Goal: Communication & Community: Answer question/provide support

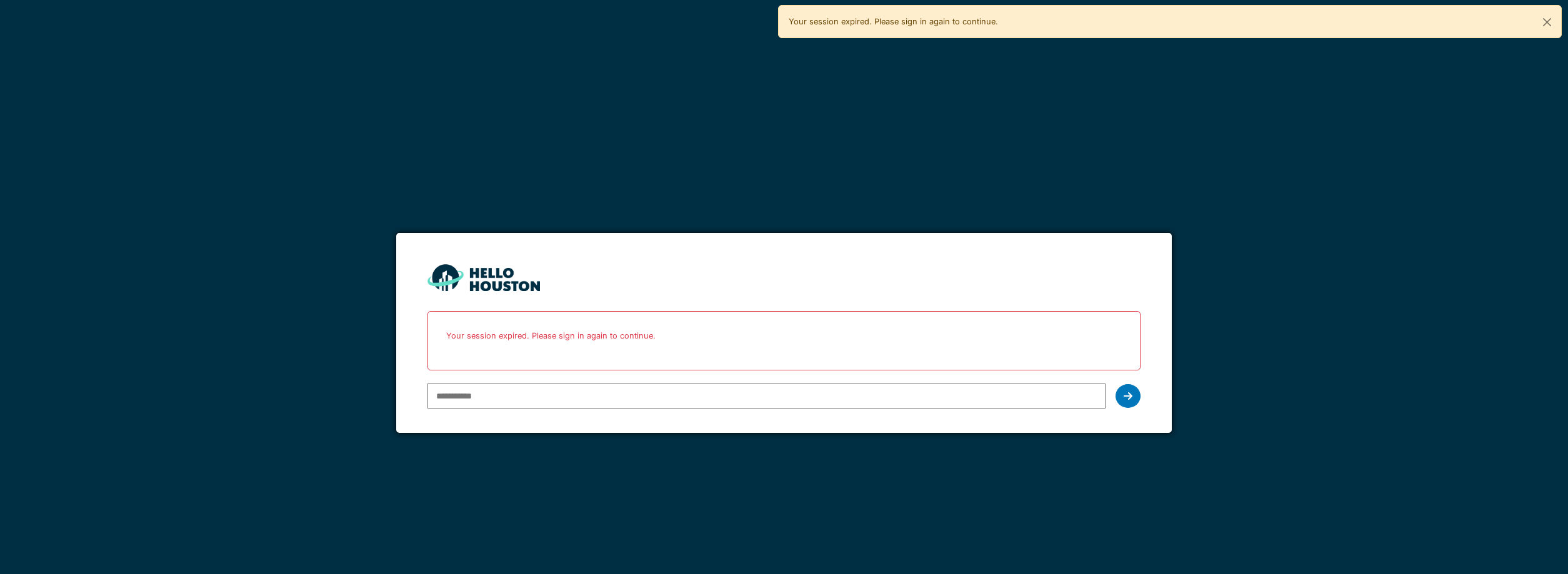
click at [534, 410] on div at bounding box center [767, 396] width 679 height 36
click at [550, 401] on input "email" at bounding box center [767, 396] width 679 height 26
click at [551, 399] on input "email" at bounding box center [767, 396] width 679 height 26
type input "**********"
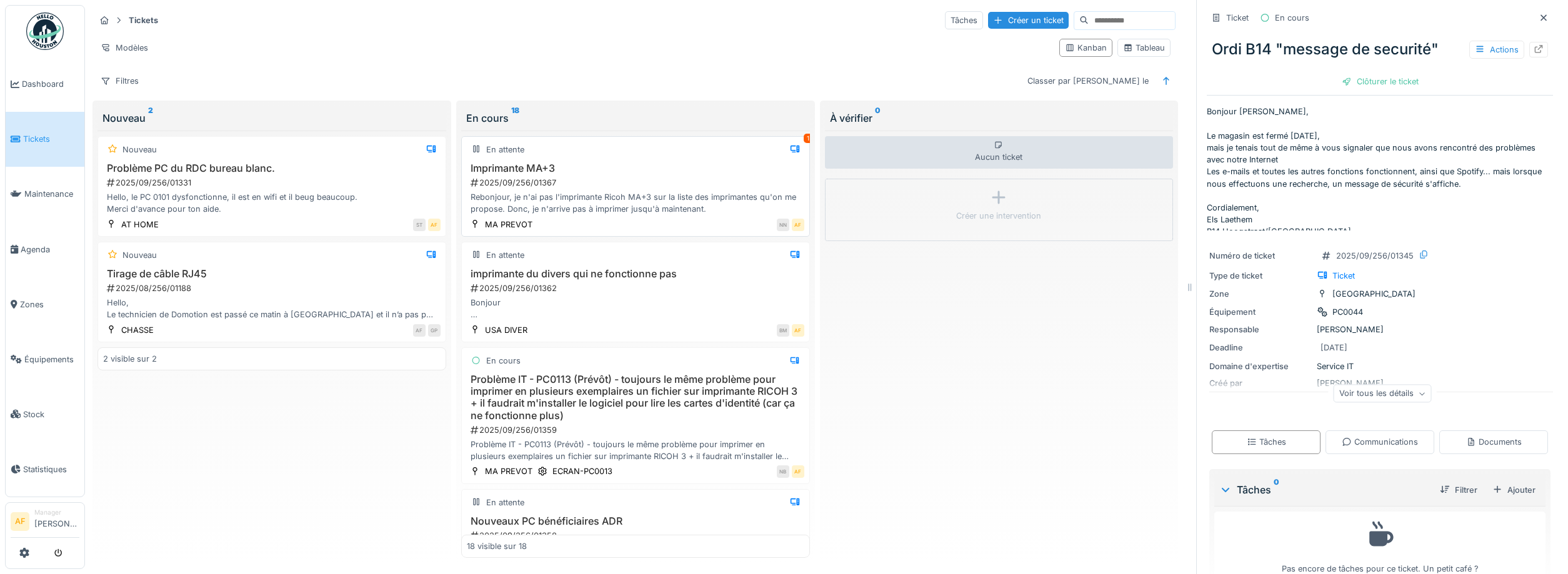
click at [674, 178] on div "2025/09/256/01367" at bounding box center [637, 182] width 335 height 12
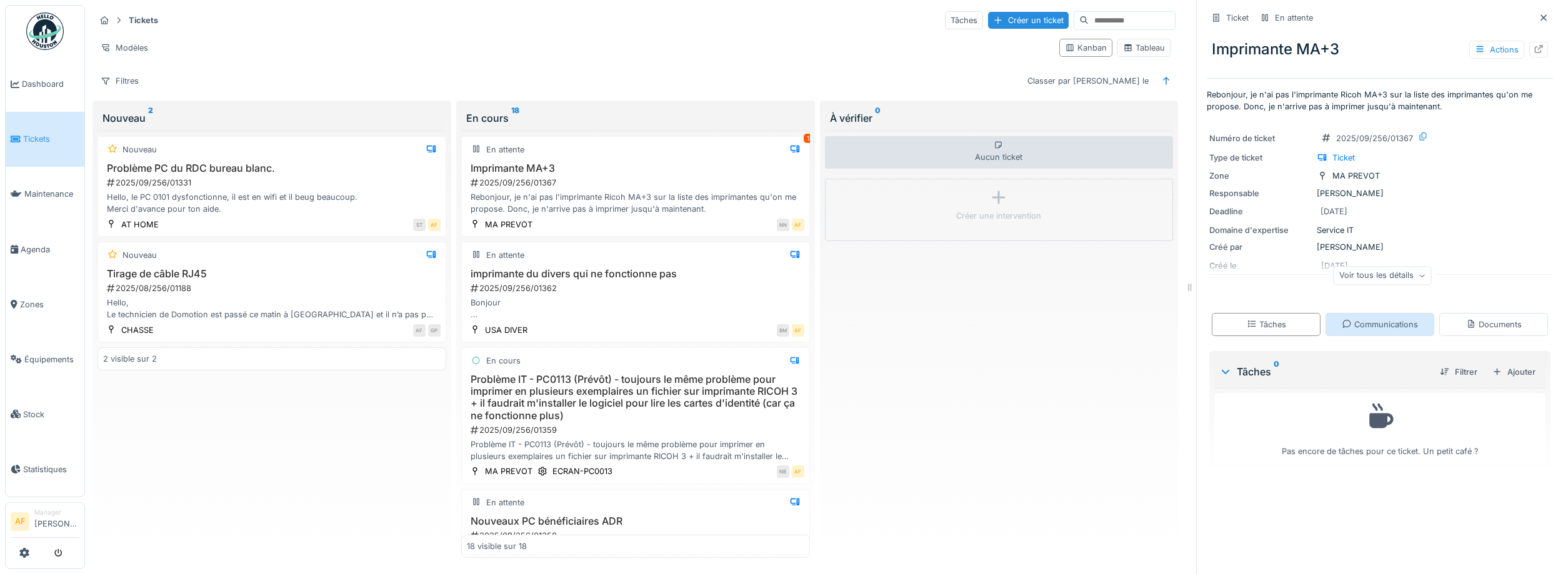
click at [1409, 316] on div "Communications" at bounding box center [1380, 325] width 109 height 23
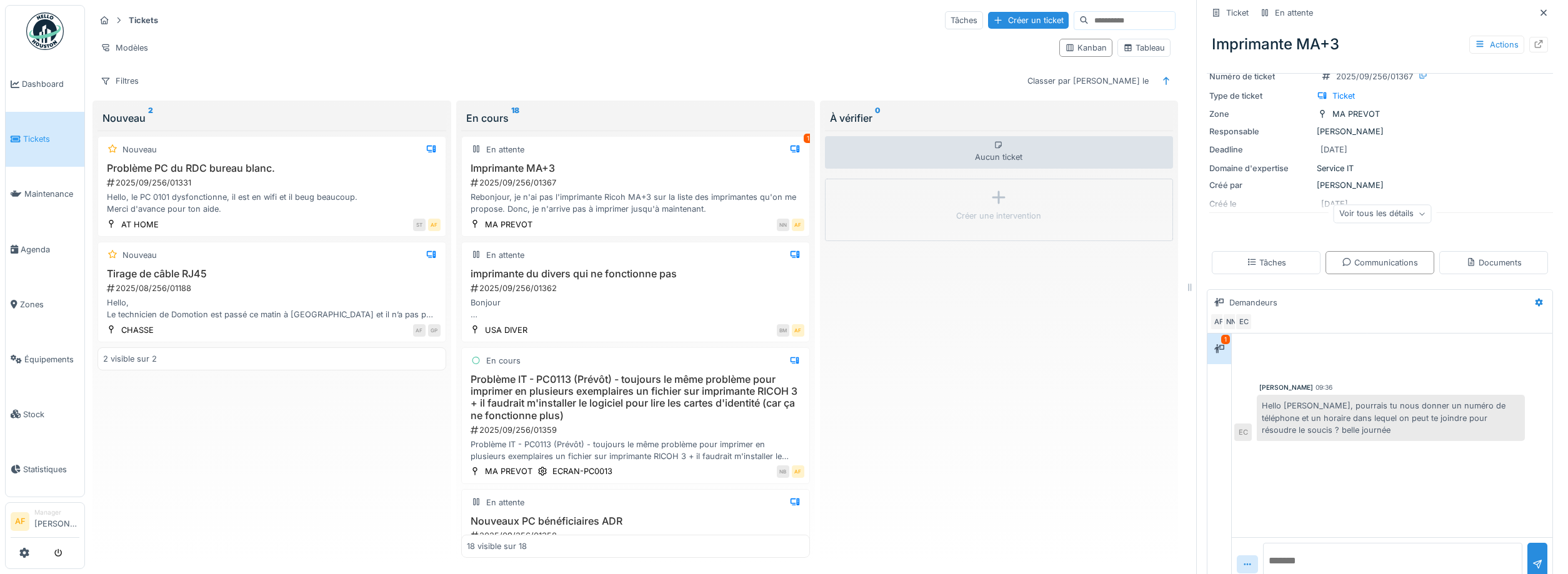
scroll to position [86, 0]
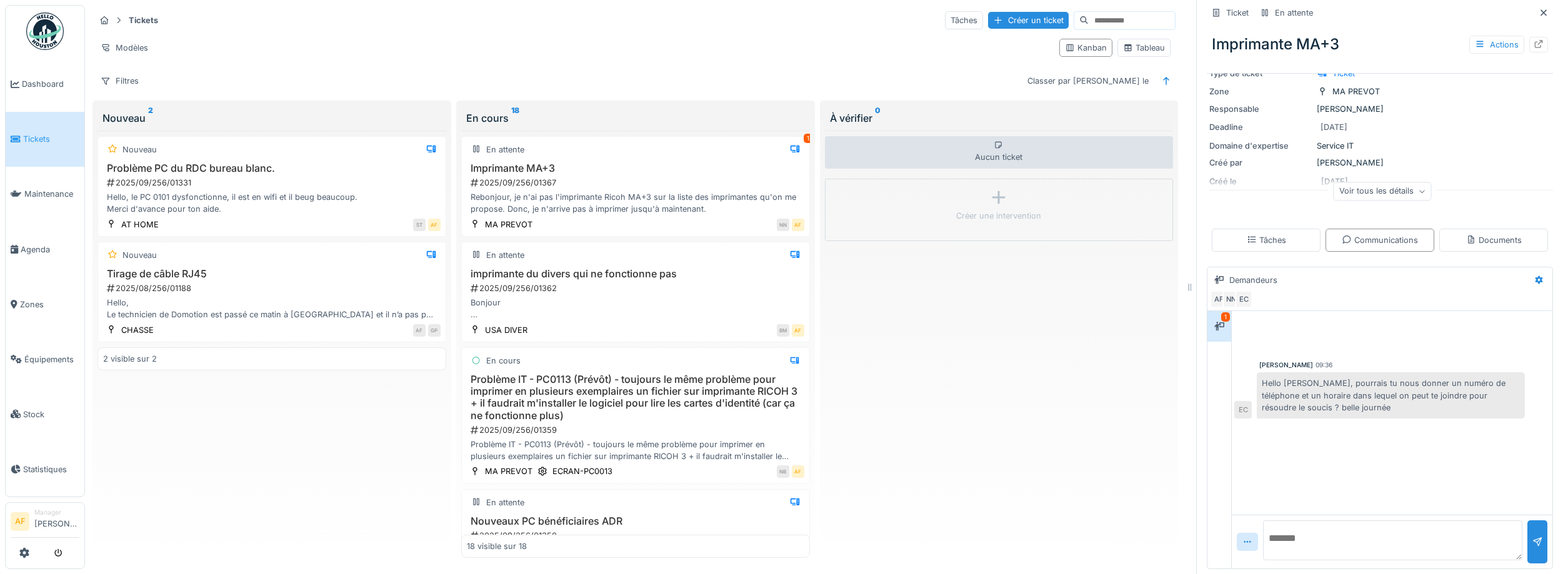
click at [1413, 191] on div "Voir tous les détails" at bounding box center [1382, 191] width 98 height 18
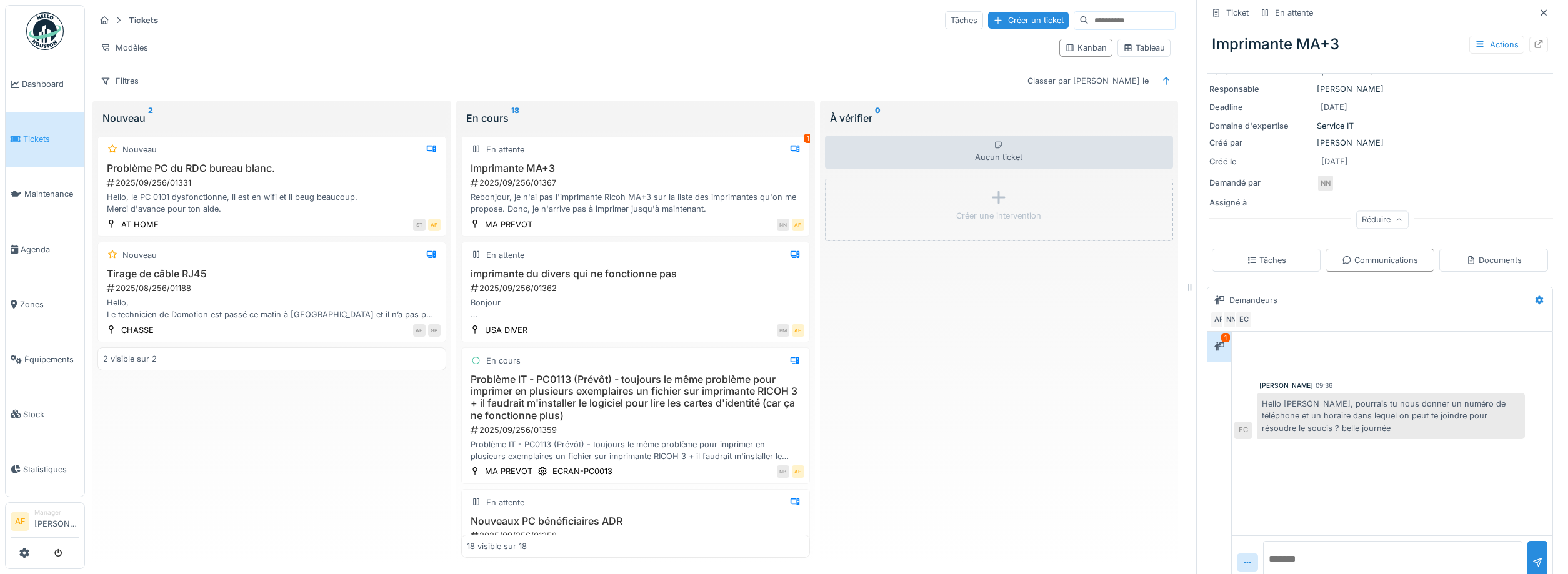
scroll to position [113, 0]
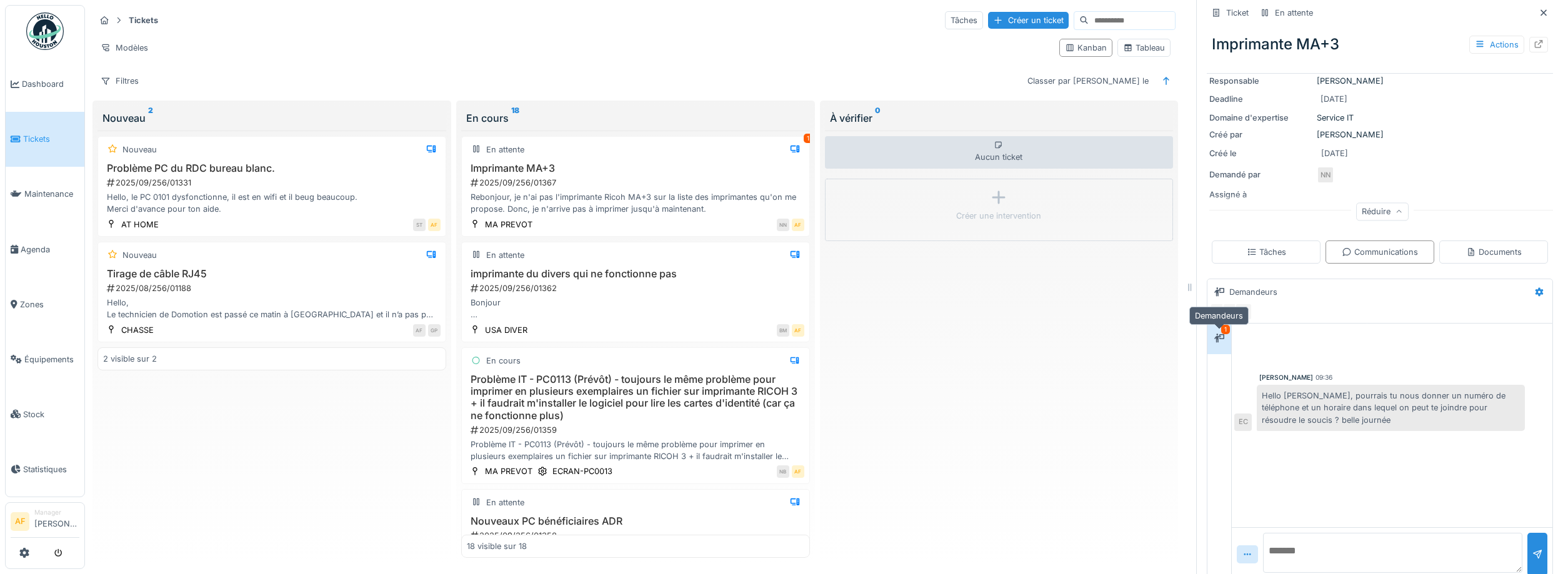
click at [1222, 336] on icon at bounding box center [1219, 338] width 10 height 8
click at [1299, 554] on textarea at bounding box center [1392, 553] width 259 height 40
type textarea "**********"
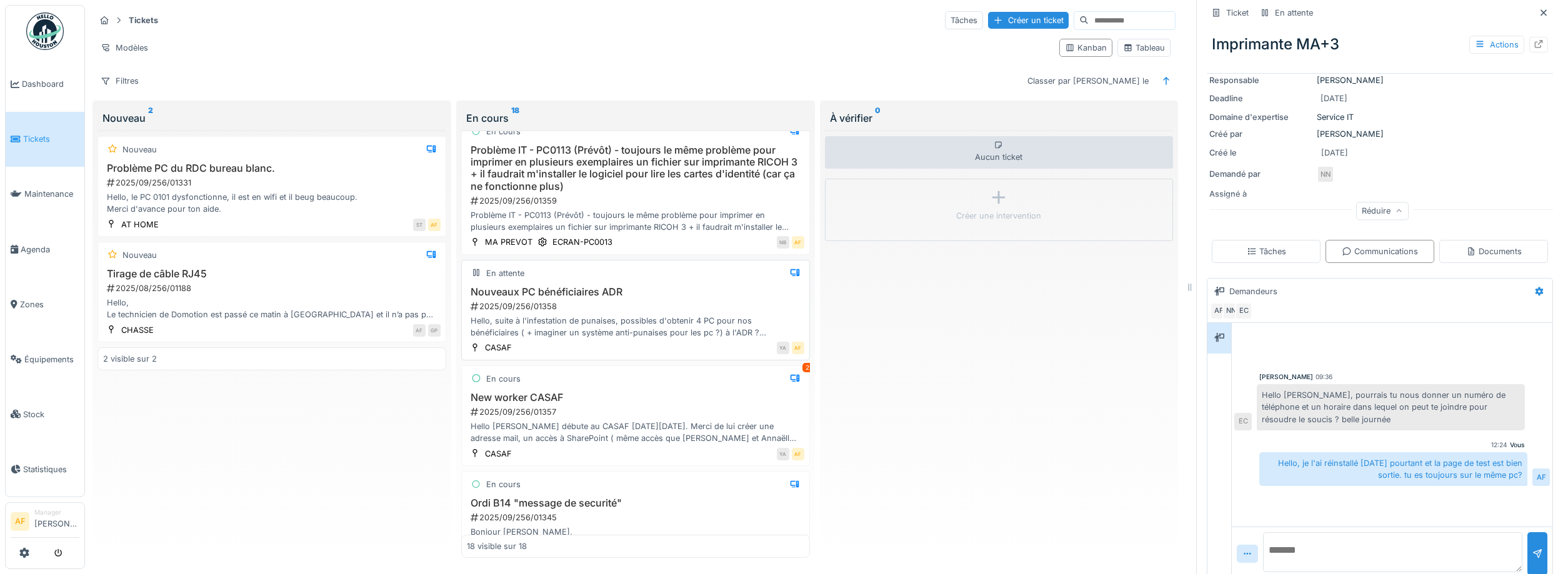
scroll to position [281, 0]
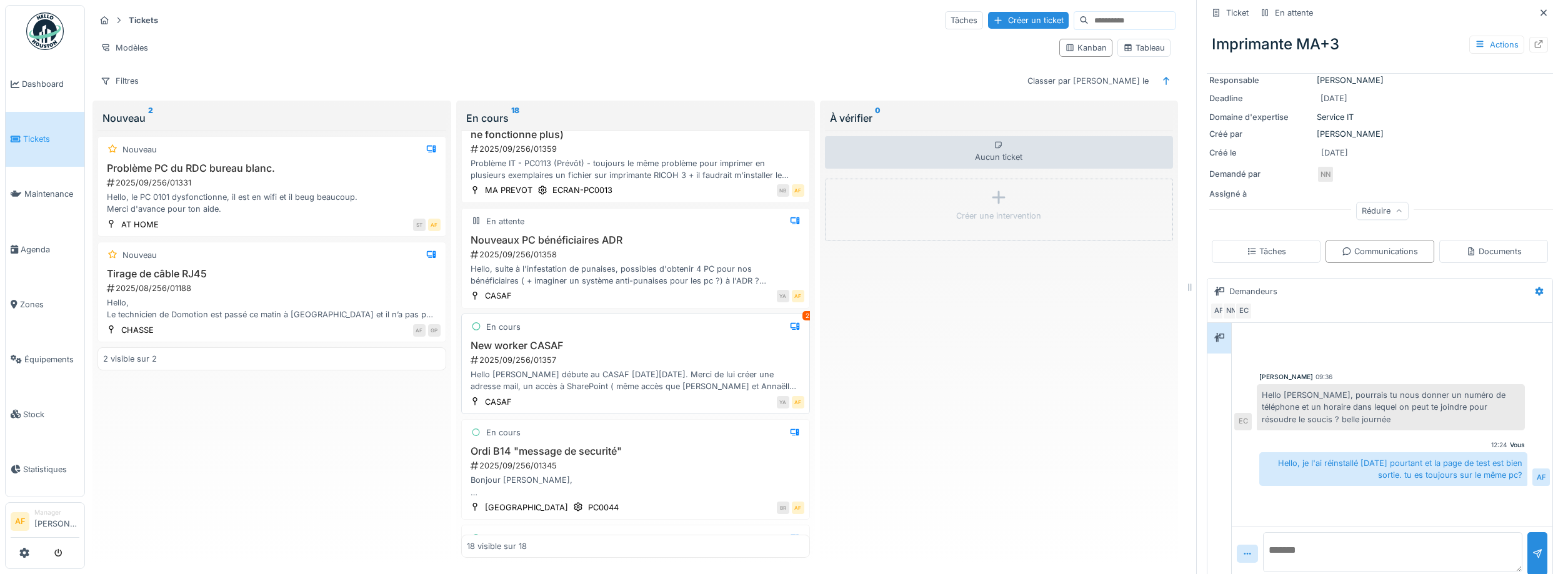
click at [695, 381] on div "Hello [PERSON_NAME] débute au CASAF [DATE][DATE]. Merci de lui créer une adress…" at bounding box center [636, 380] width 338 height 24
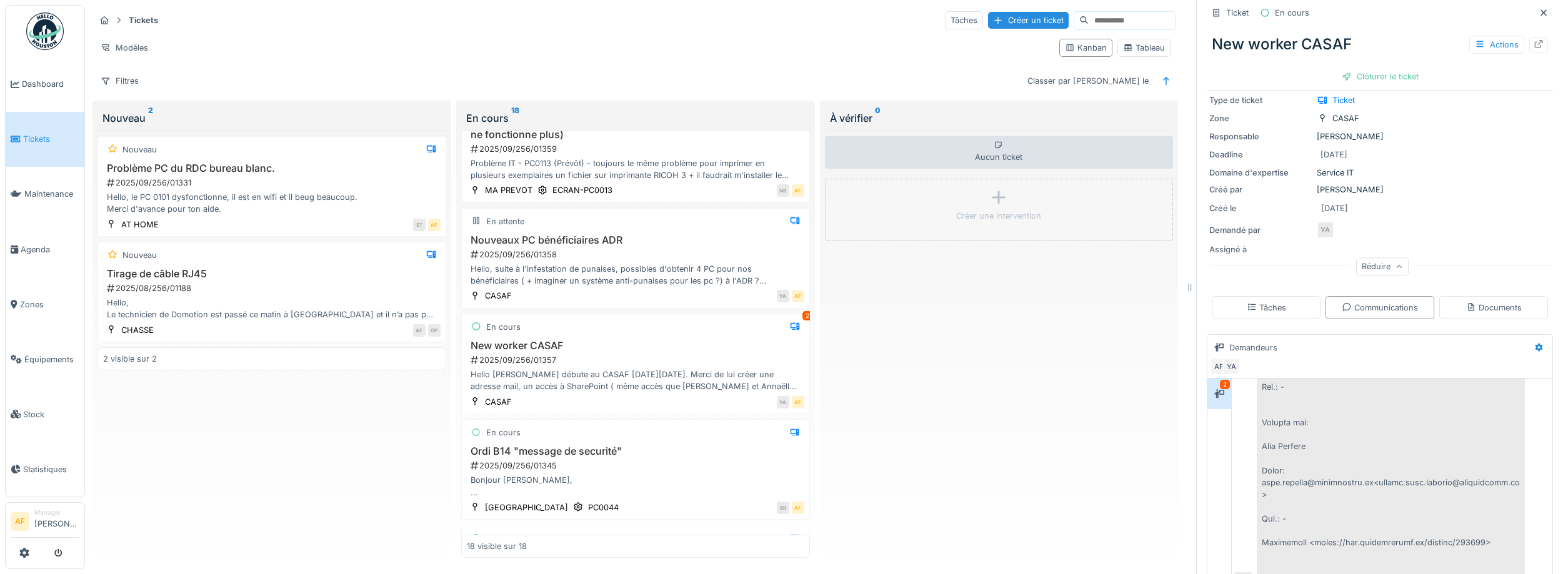
scroll to position [30, 0]
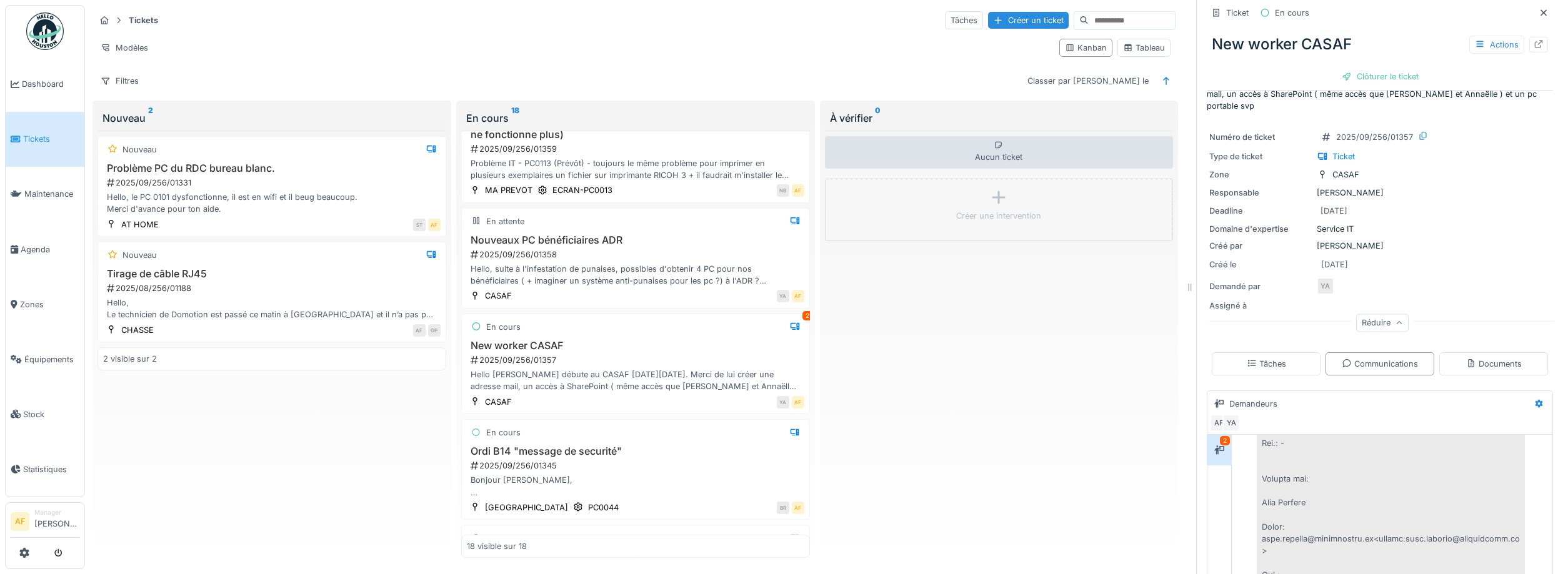
click at [1420, 437] on div at bounding box center [1391, 66] width 268 height 1160
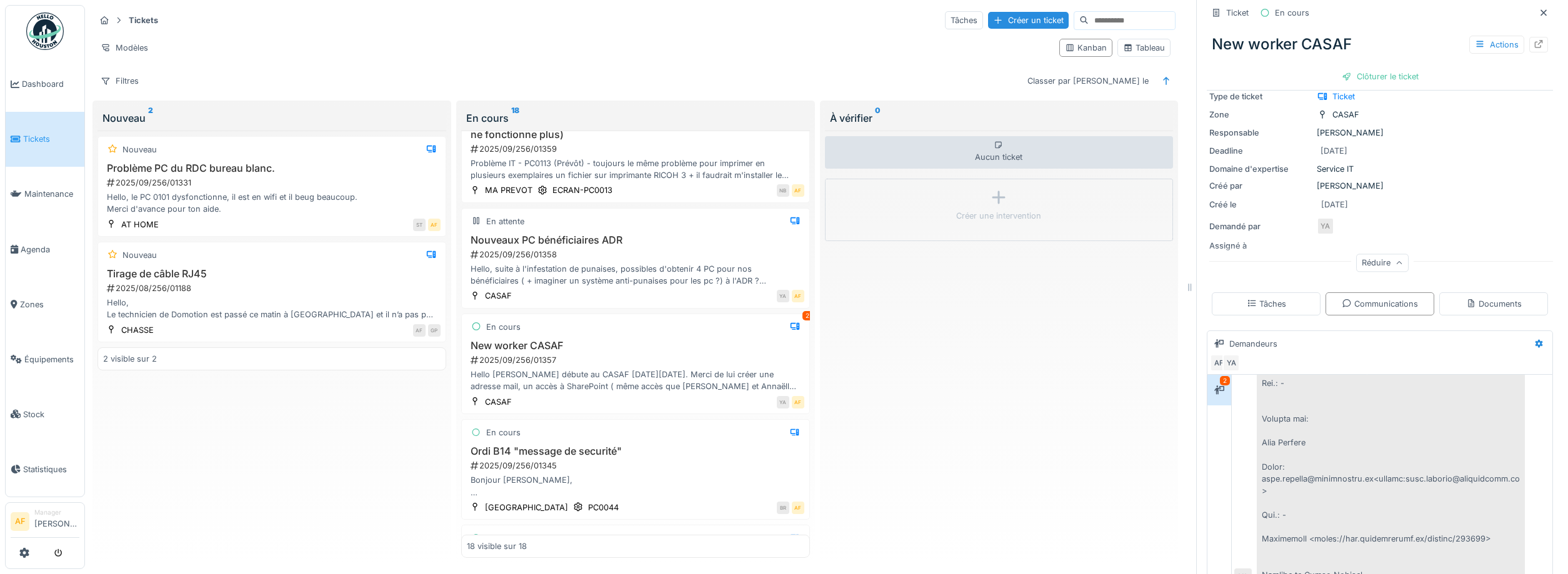
scroll to position [142, 0]
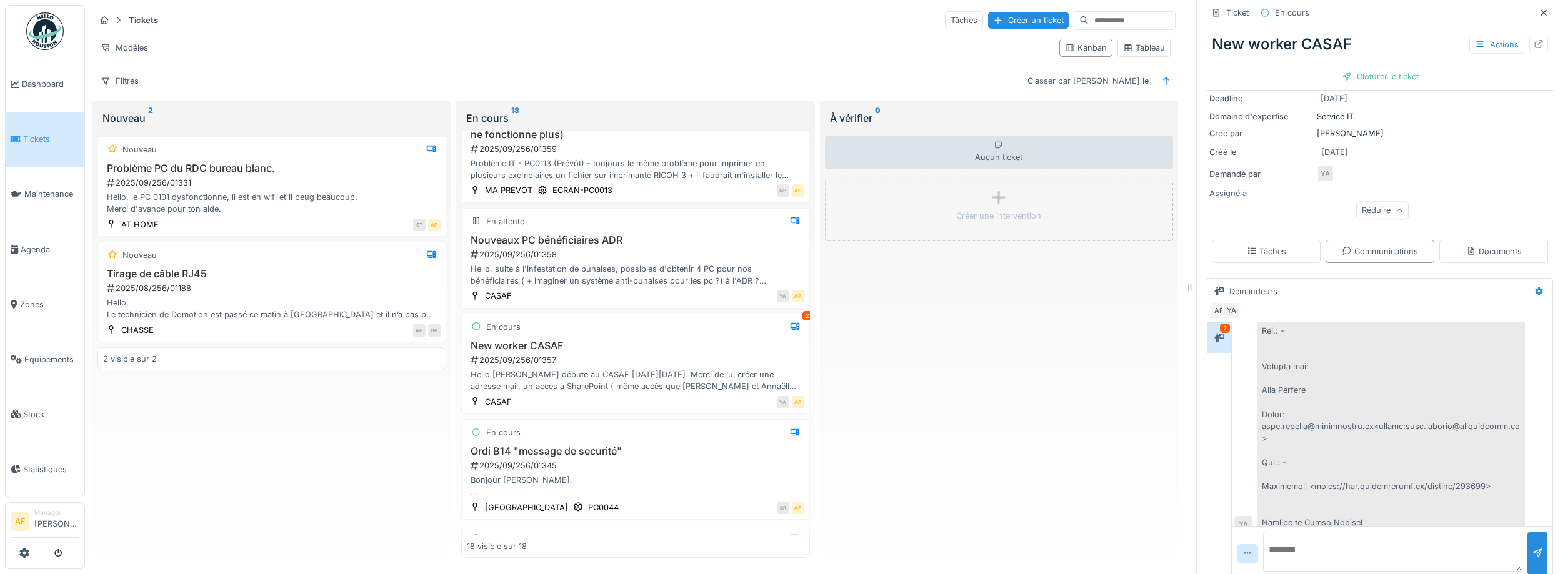
drag, startPoint x: 1316, startPoint y: 359, endPoint x: 1301, endPoint y: 327, distance: 35.3
click at [1227, 330] on div at bounding box center [1219, 338] width 18 height 16
click at [1401, 245] on div "Communications" at bounding box center [1380, 251] width 77 height 12
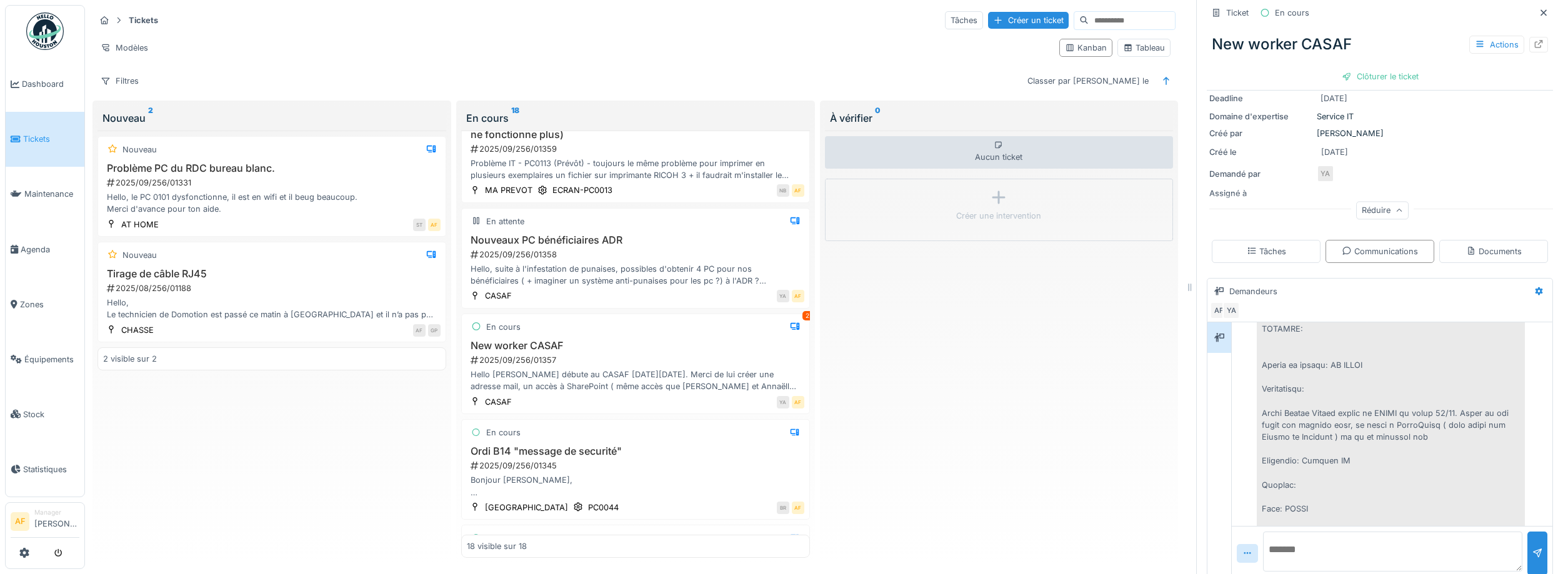
scroll to position [1657, 0]
click at [1383, 538] on textarea at bounding box center [1392, 551] width 259 height 40
type textarea "*"
click at [1372, 538] on textarea at bounding box center [1392, 551] width 259 height 40
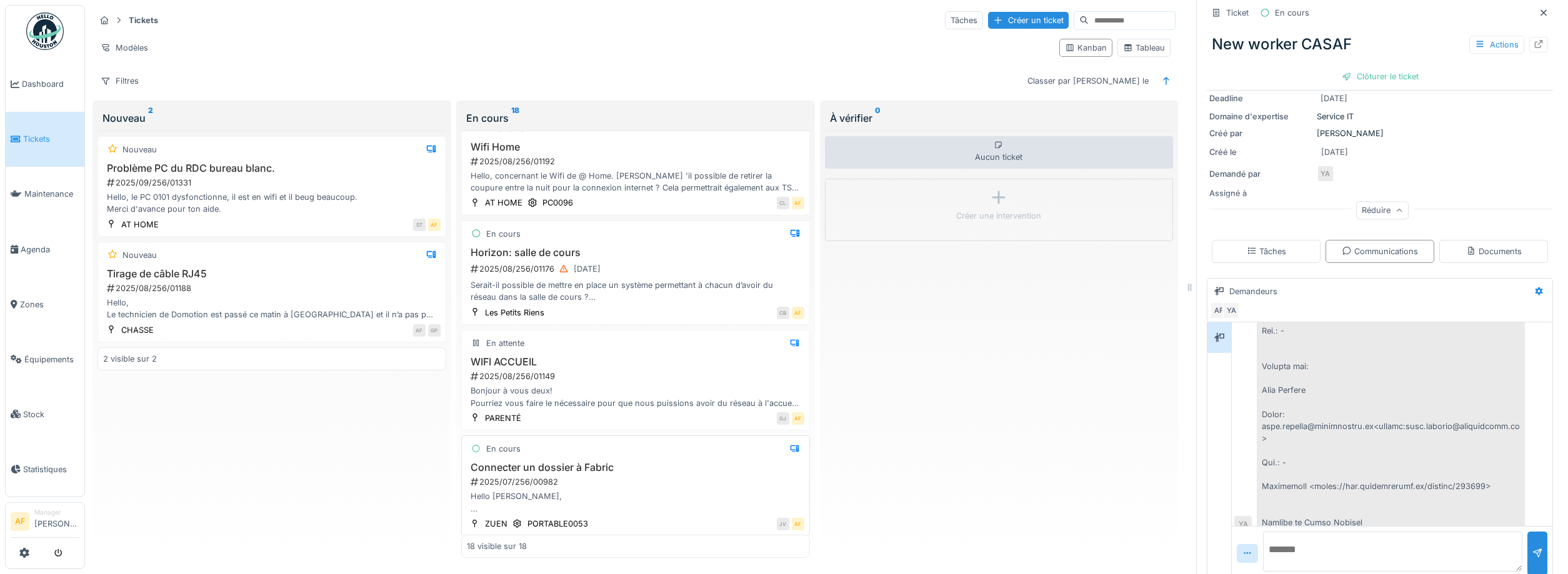
scroll to position [1293, 0]
